Goal: Check status: Check status

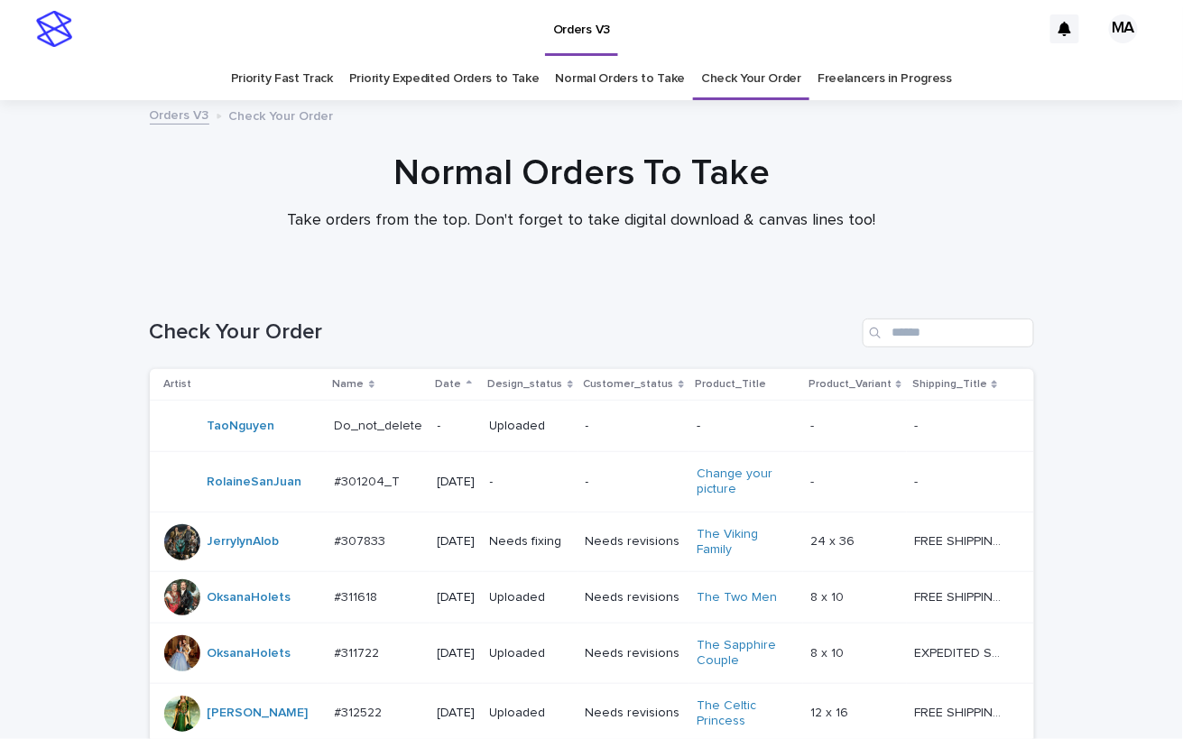
scroll to position [1544, 0]
click at [945, 698] on td "FREE SHIPPING - preview in 1-2 business days, after your approval delivery will…" at bounding box center [970, 713] width 126 height 60
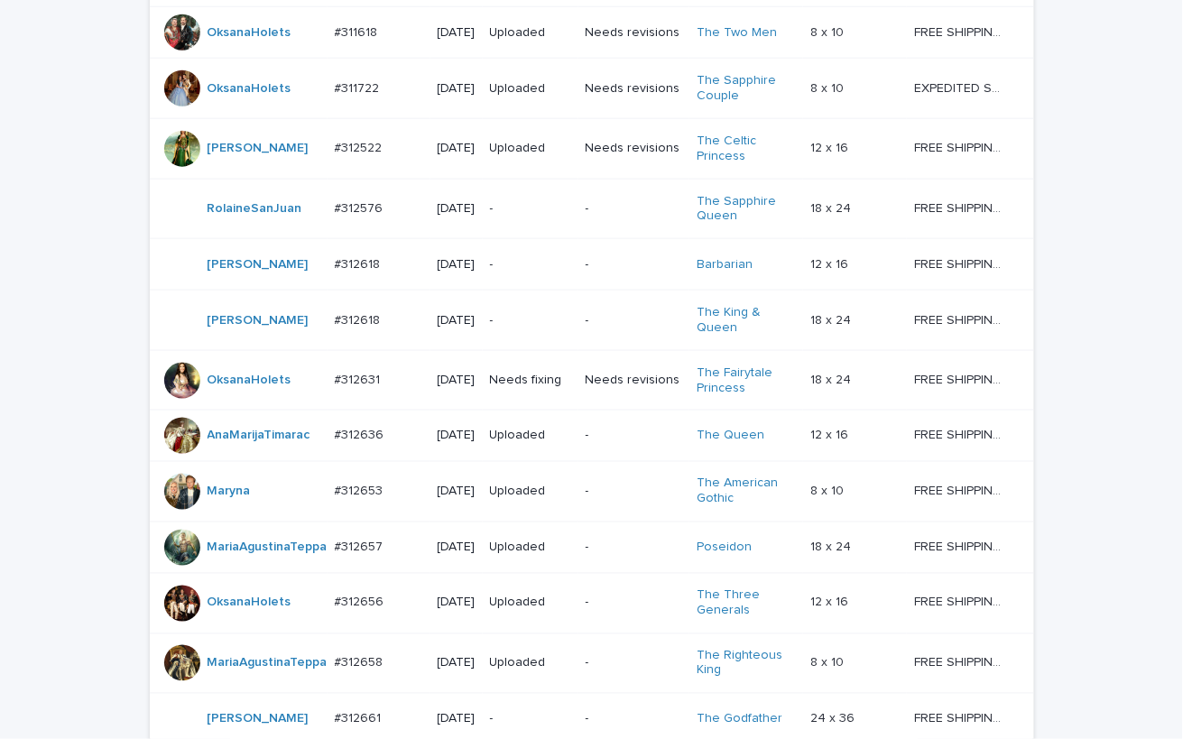
scroll to position [1664, 0]
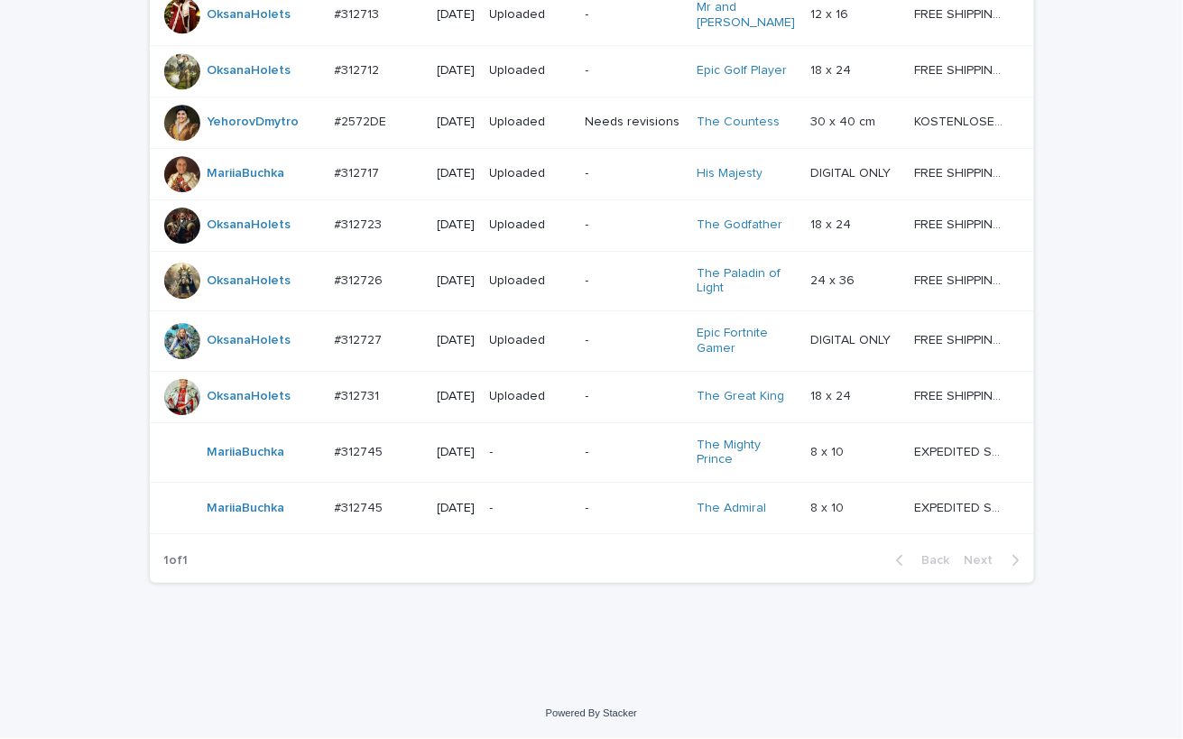
scroll to position [1664, 0]
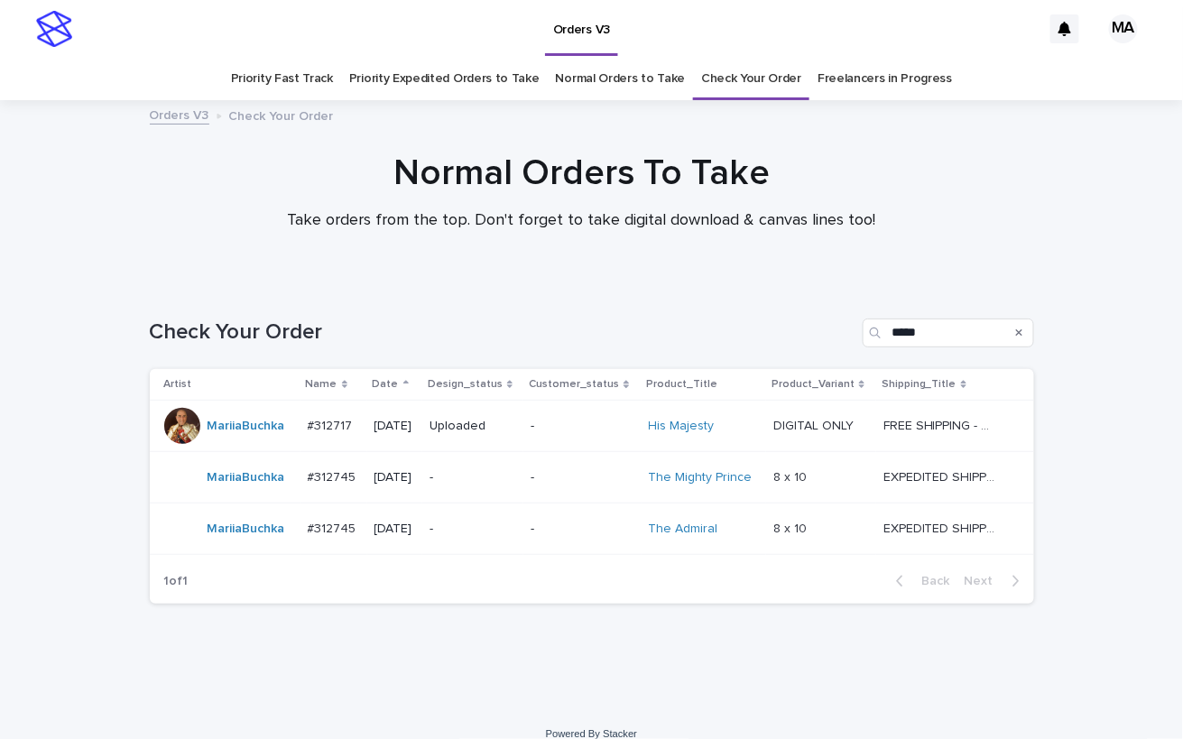
scroll to position [20, 0]
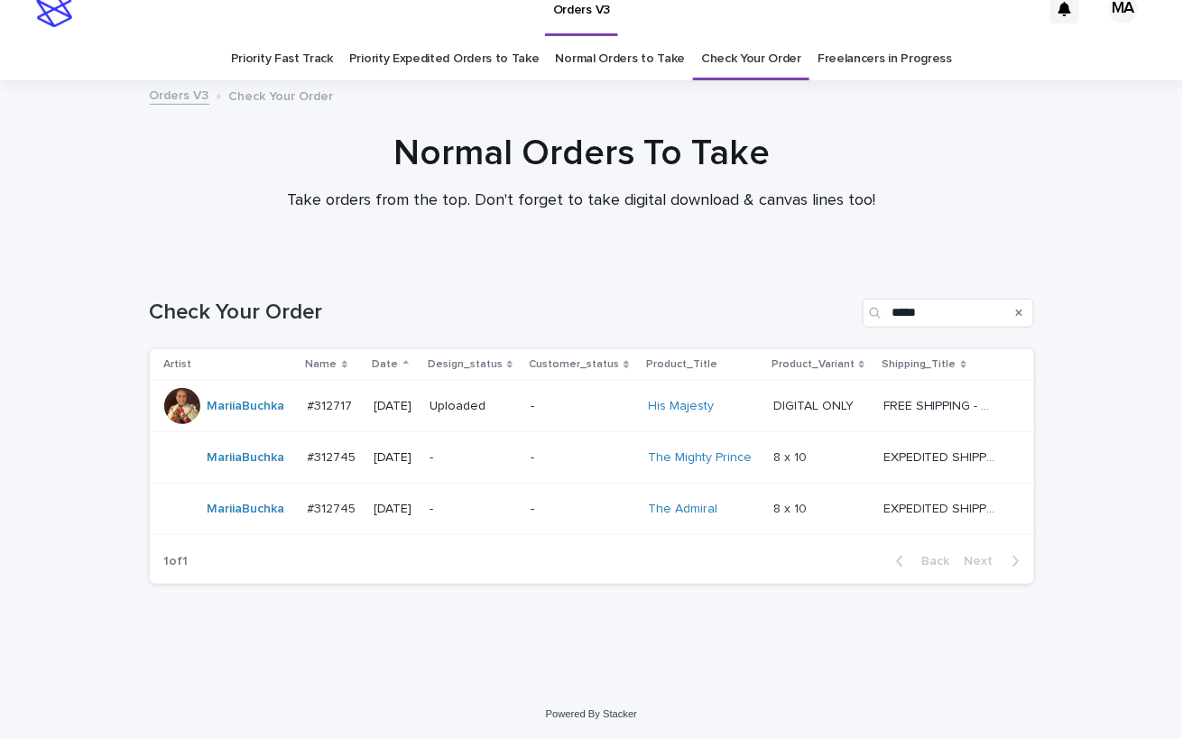
click at [1132, 120] on div at bounding box center [581, 171] width 1163 height 180
